Goal: Find specific page/section: Find specific page/section

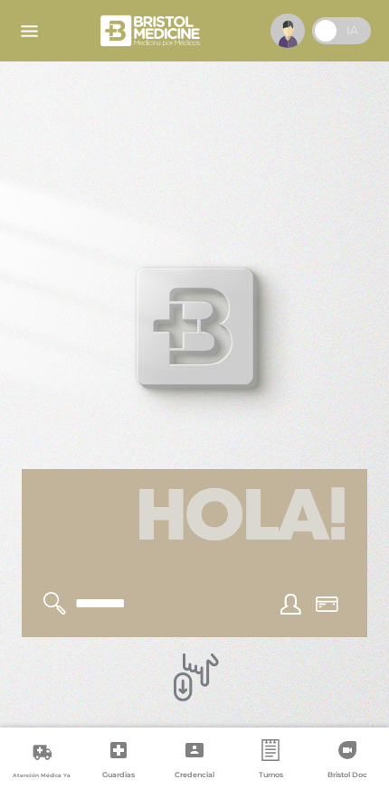
click at [206, 551] on h1 "Hola!" at bounding box center [194, 519] width 345 height 101
click at [30, 32] on img "button" at bounding box center [29, 31] width 23 height 23
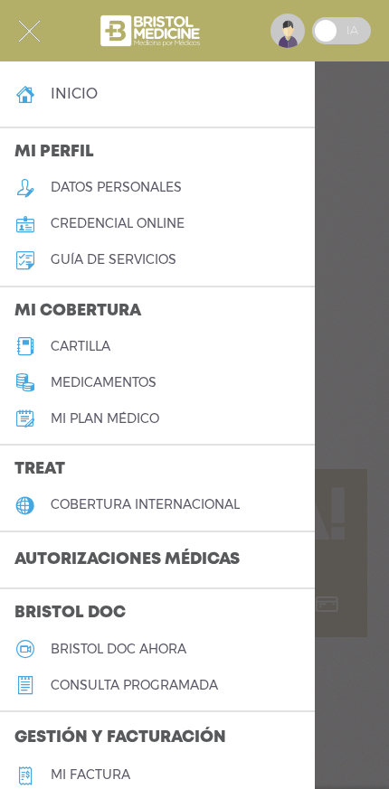
click at [66, 343] on h5 "cartilla" at bounding box center [81, 346] width 60 height 15
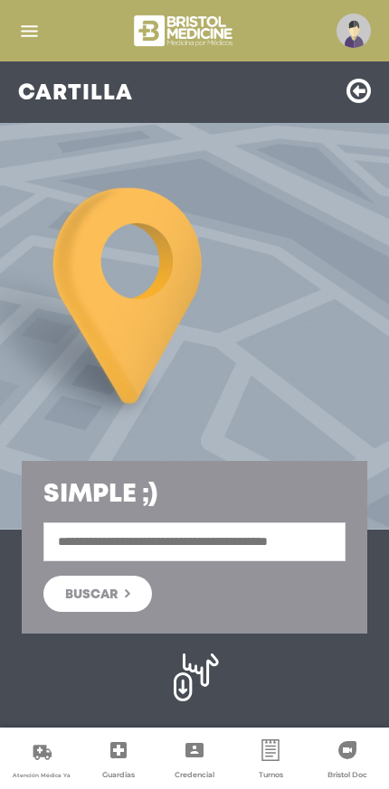
click at [75, 534] on input "text" at bounding box center [194, 541] width 302 height 39
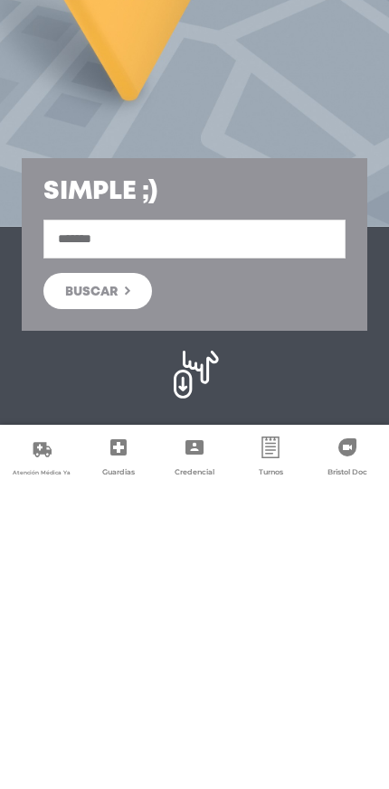
type input "*******"
click at [79, 588] on span "Buscar" at bounding box center [91, 594] width 52 height 13
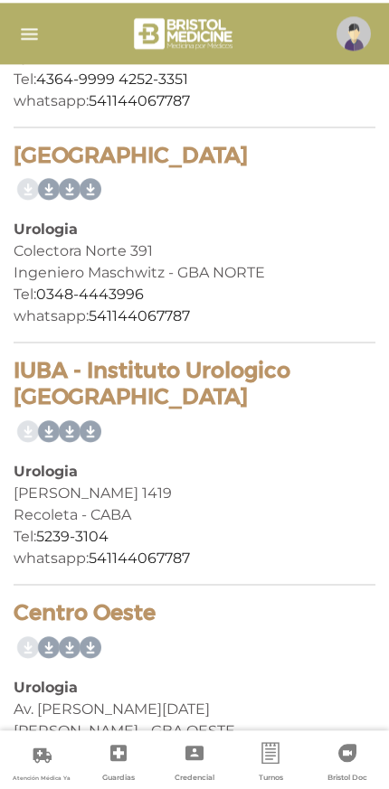
scroll to position [13500, 0]
